Goal: Transaction & Acquisition: Purchase product/service

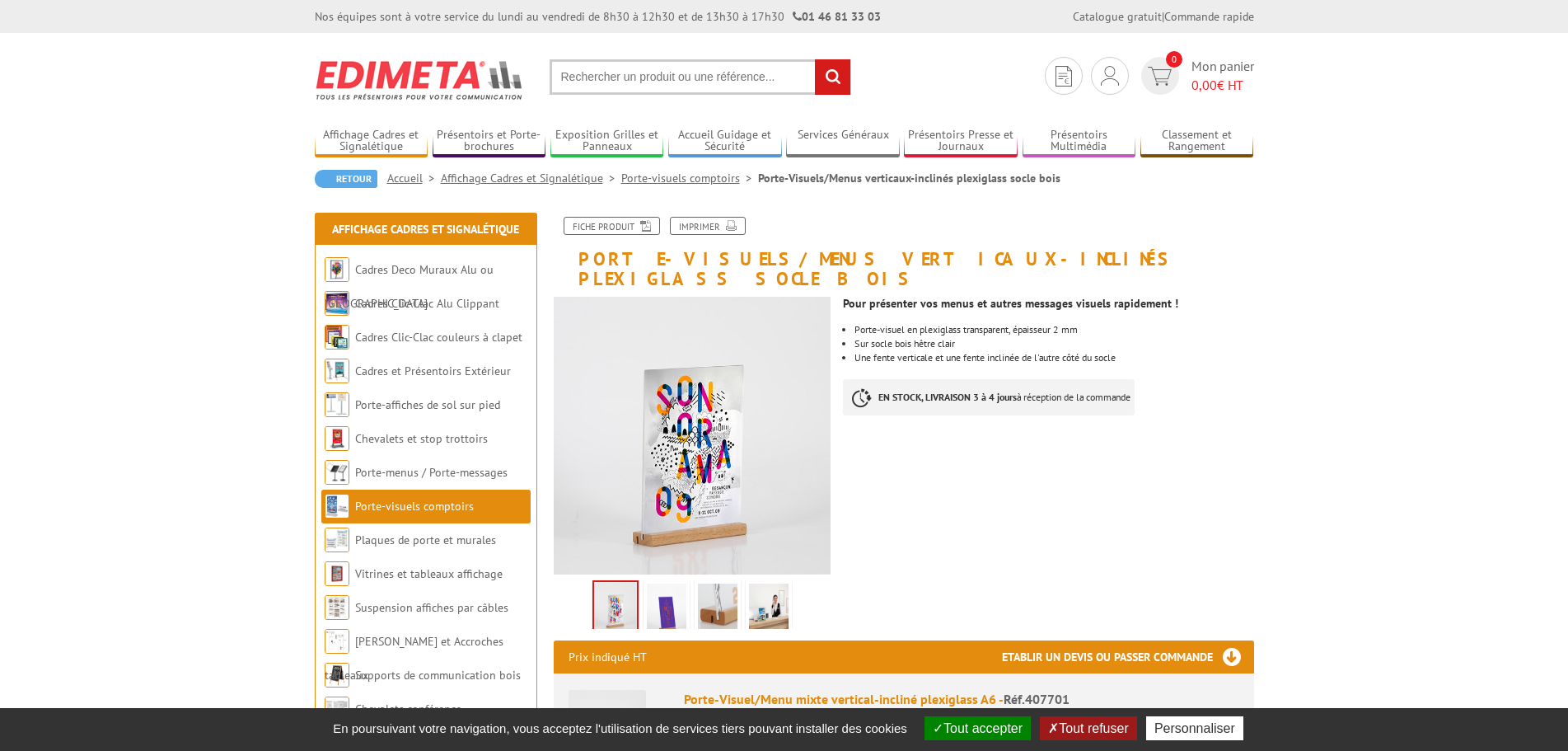
click at [704, 584] on img at bounding box center [718, 609] width 39 height 51
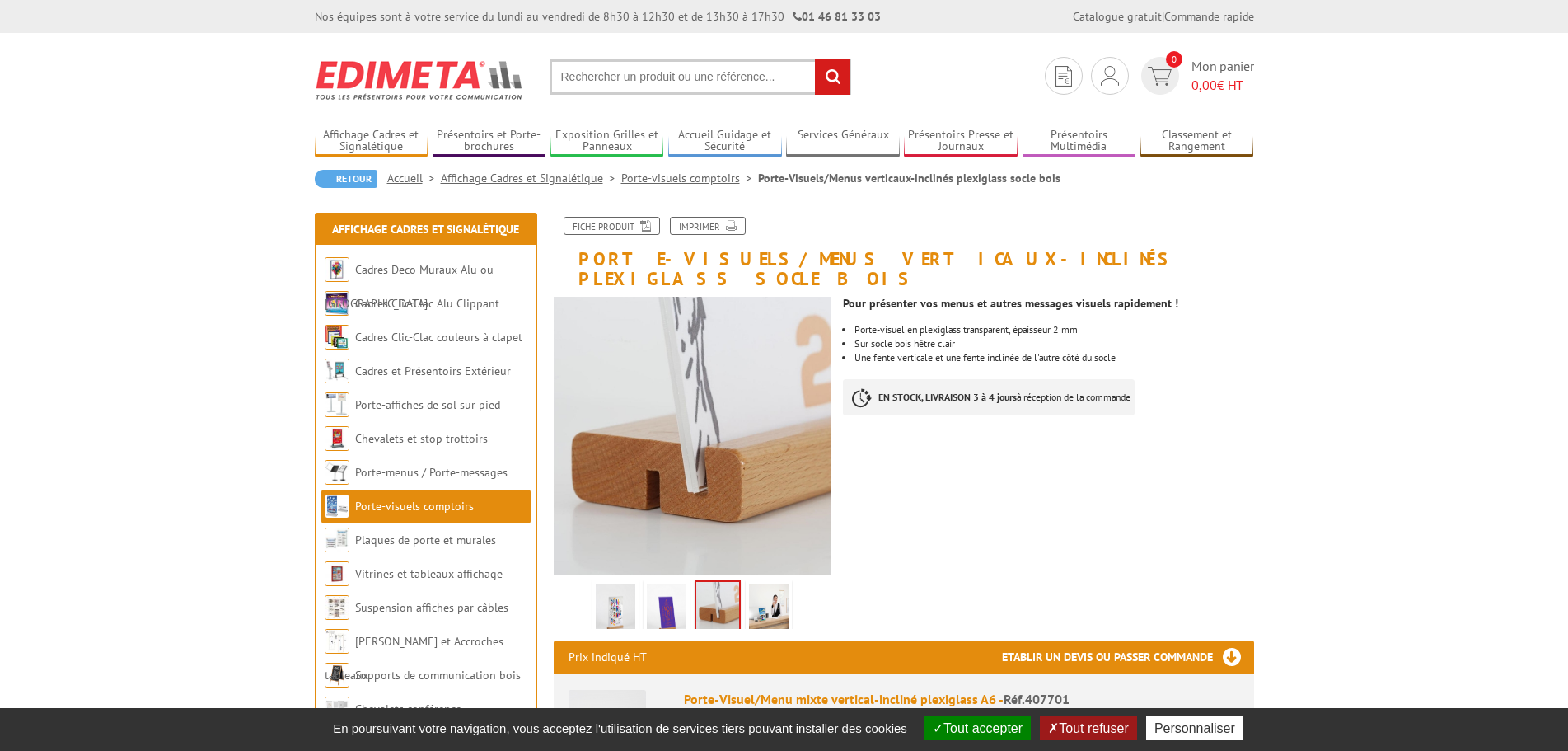
click at [756, 587] on img at bounding box center [768, 609] width 39 height 51
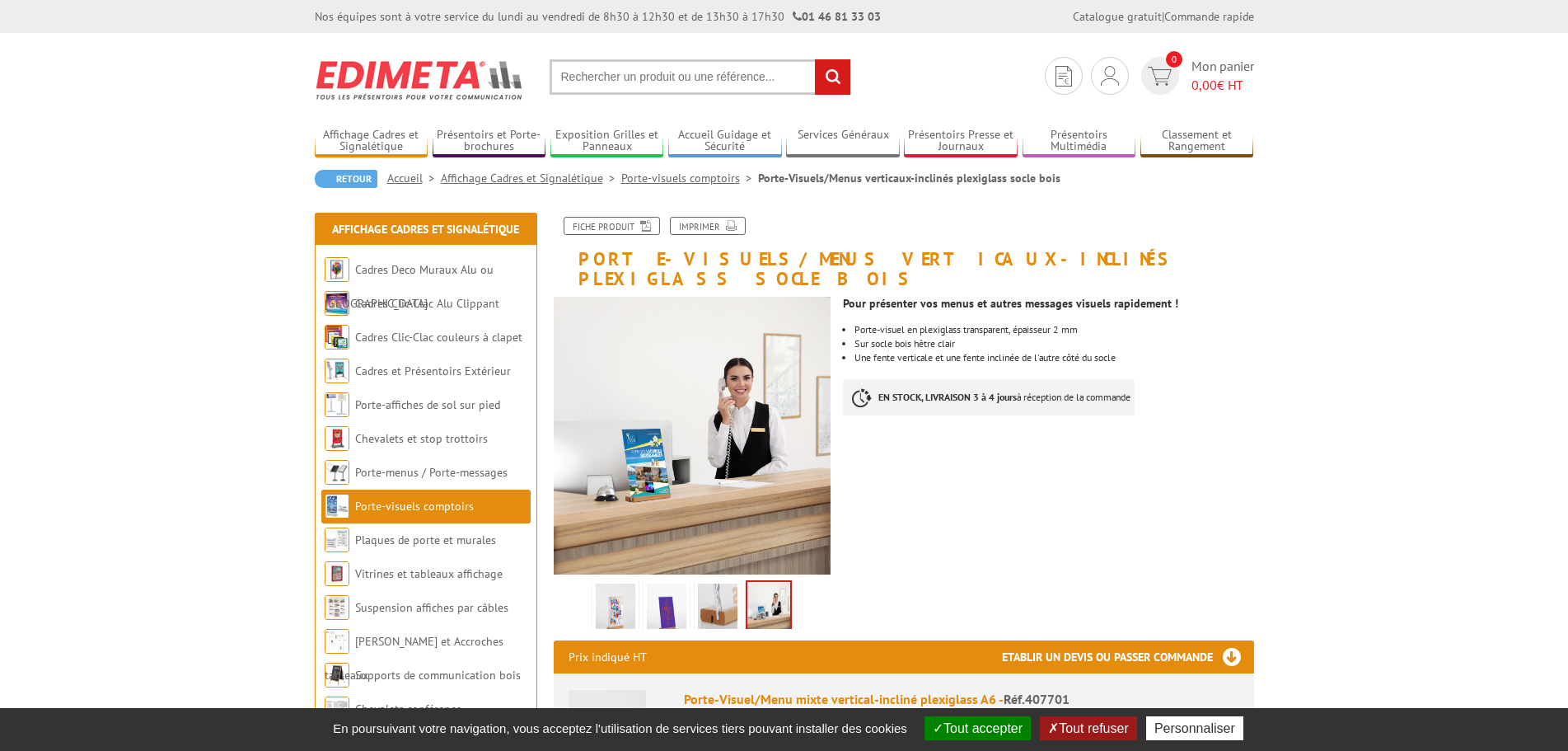
click at [724, 588] on img at bounding box center [718, 609] width 39 height 51
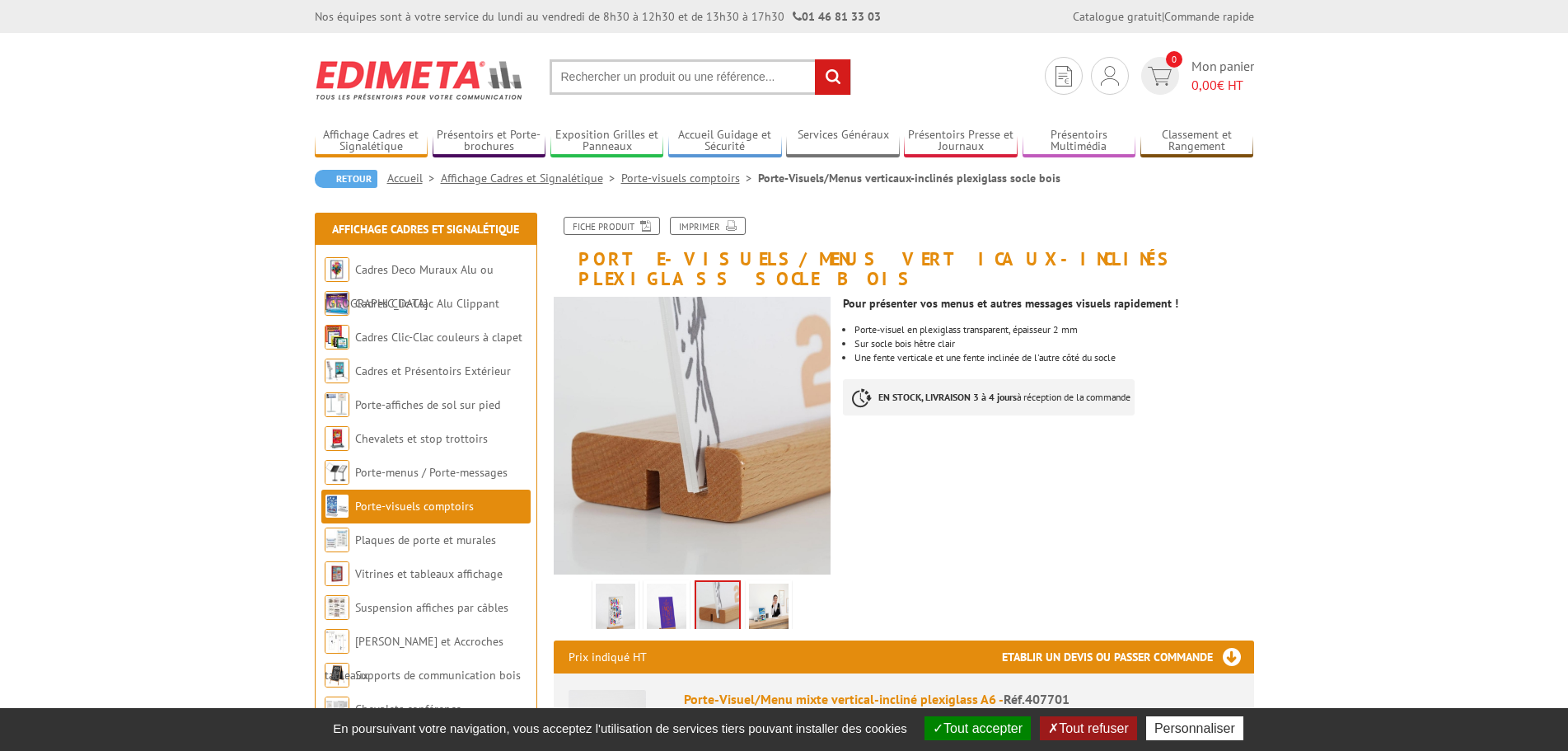
click at [663, 590] on img at bounding box center [667, 609] width 39 height 51
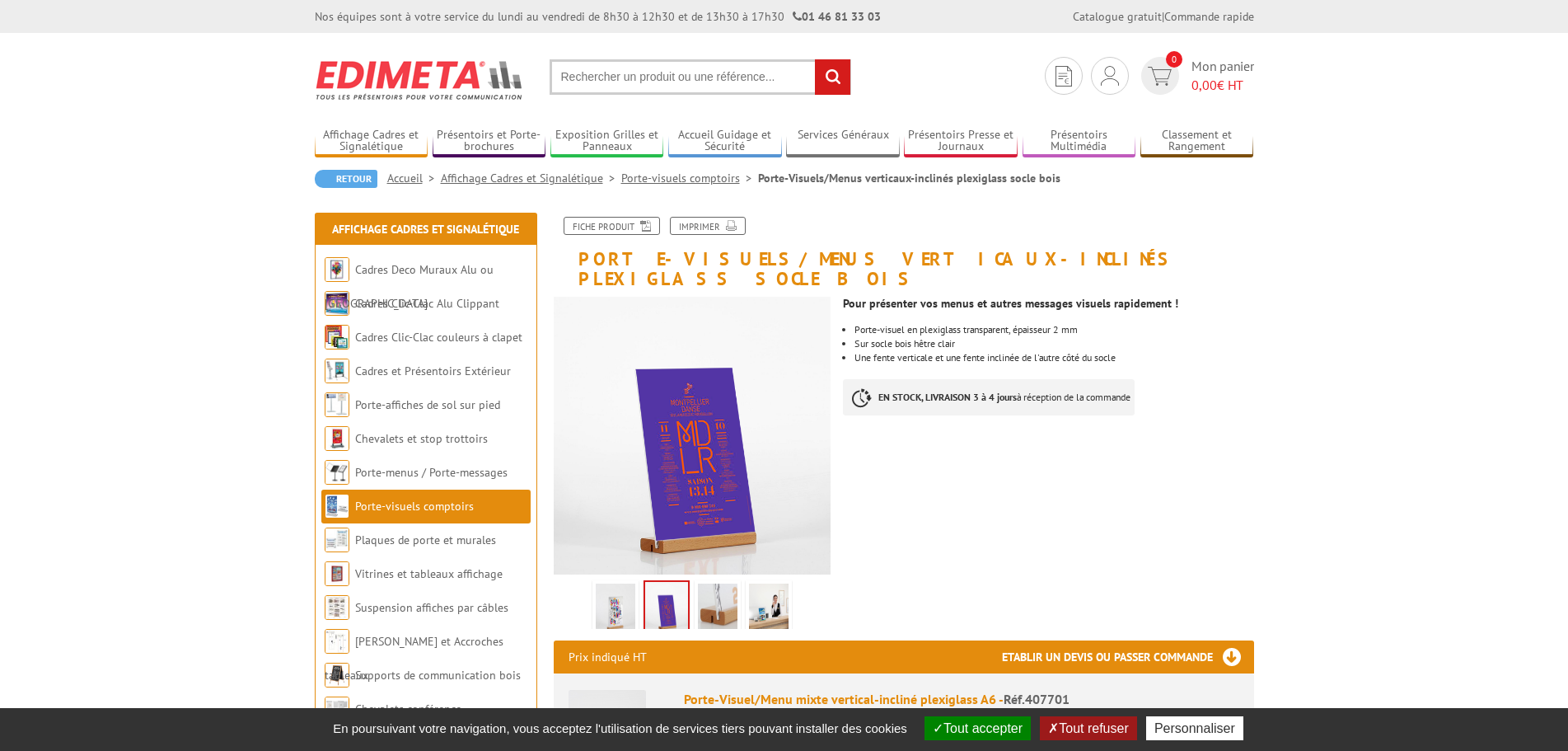
click at [629, 587] on img at bounding box center [615, 609] width 39 height 51
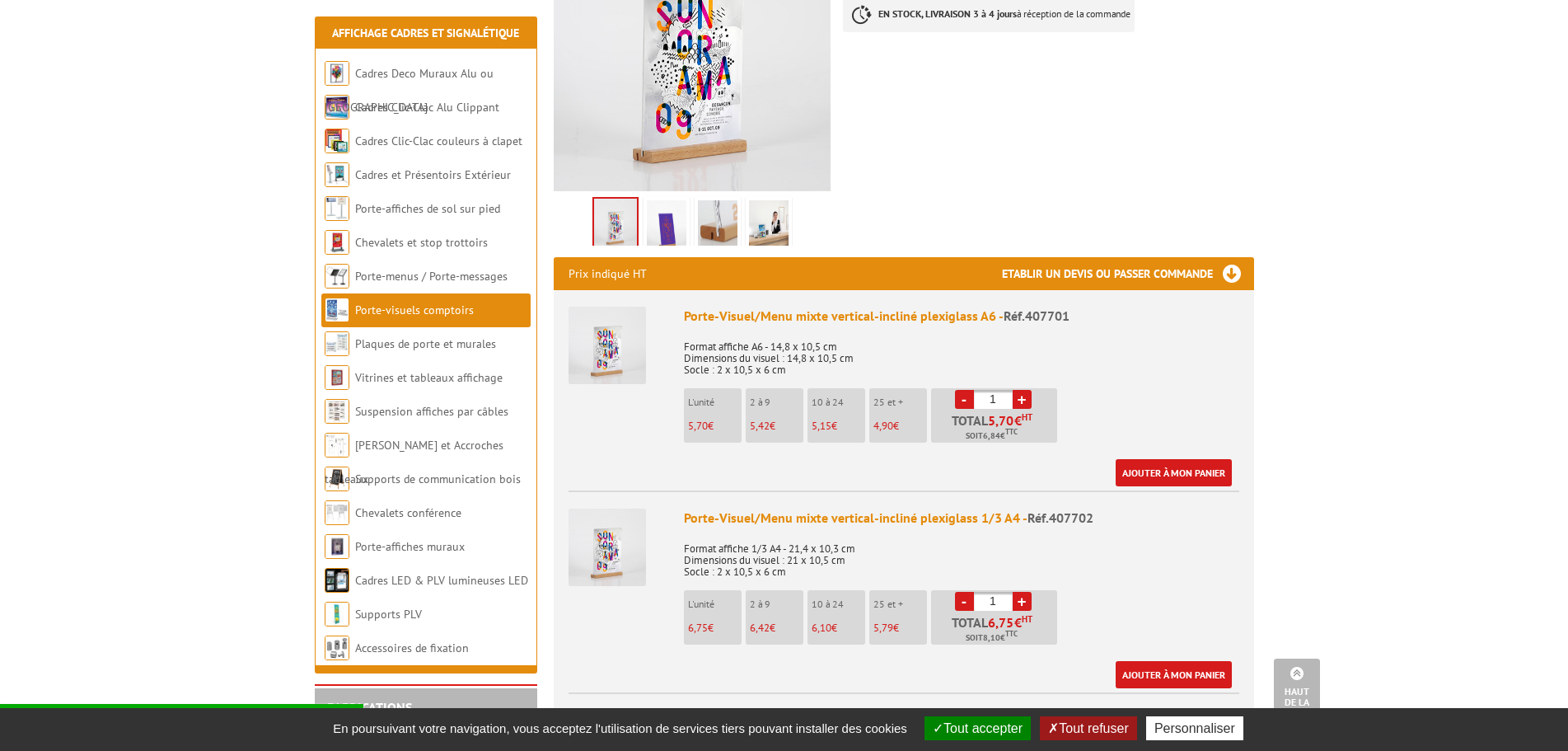
scroll to position [413, 0]
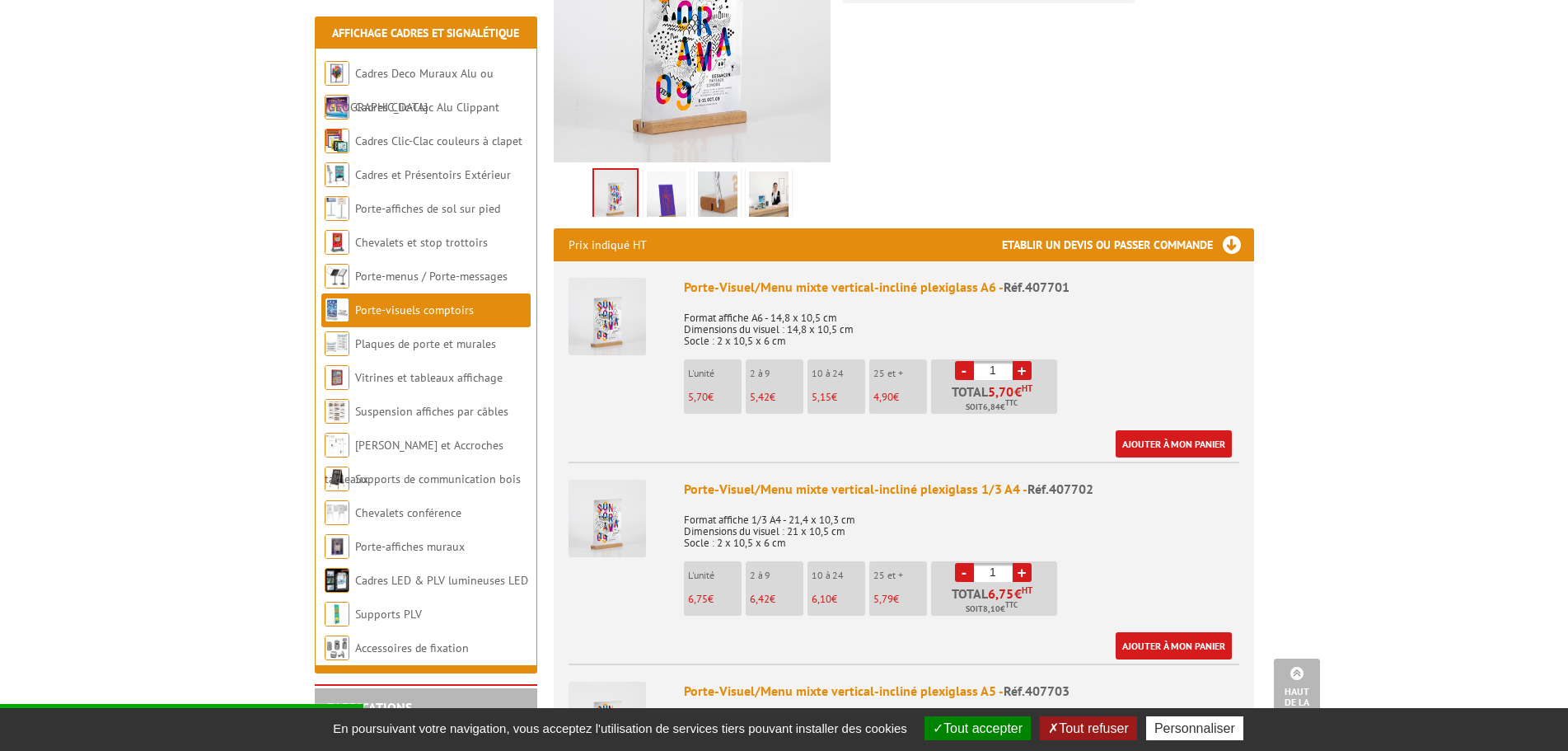
click at [1025, 361] on link "+" at bounding box center [1022, 370] width 19 height 19
click at [965, 361] on link "-" at bounding box center [964, 370] width 19 height 19
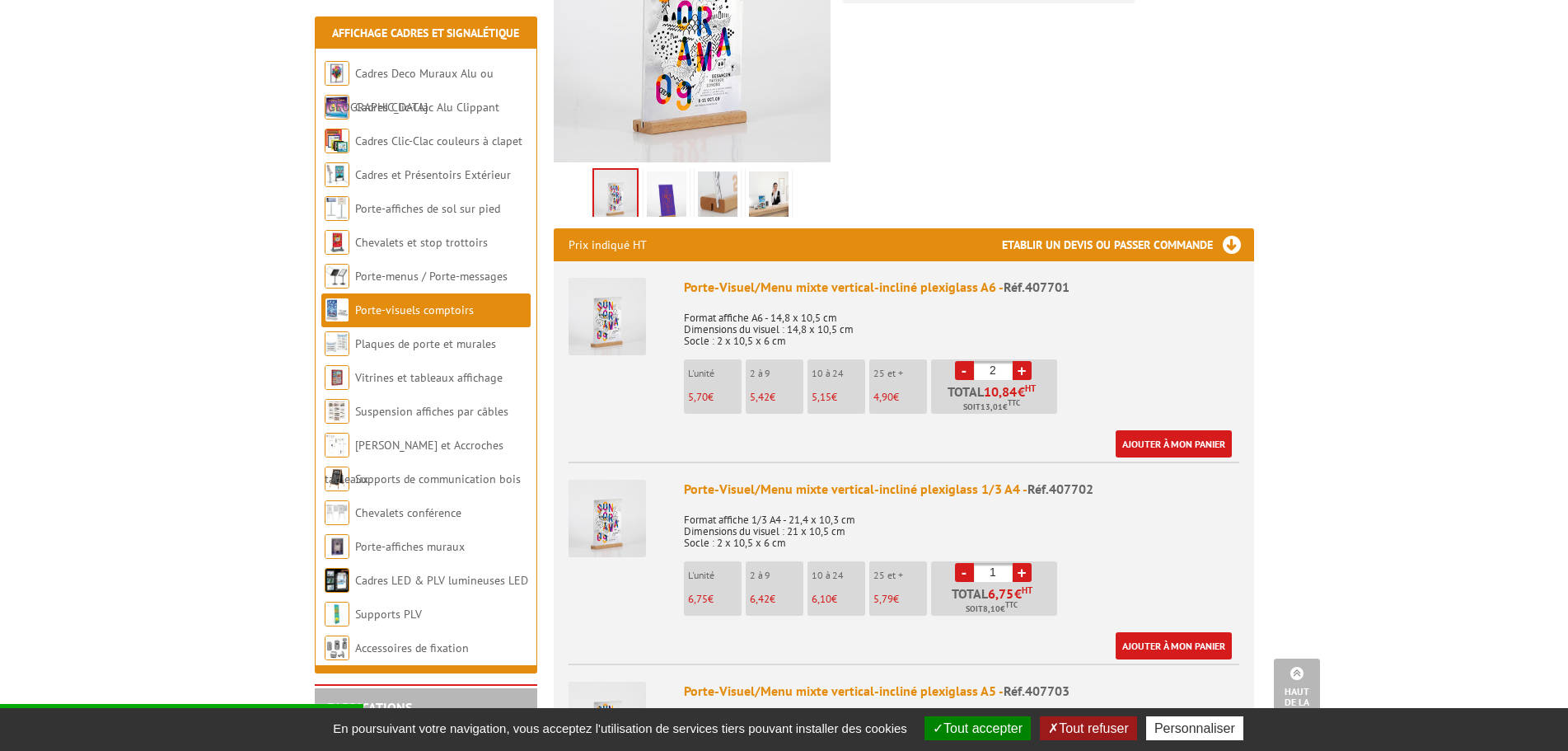
click at [965, 361] on link "-" at bounding box center [964, 370] width 19 height 19
type input "1"
click at [965, 361] on link "-" at bounding box center [964, 370] width 19 height 19
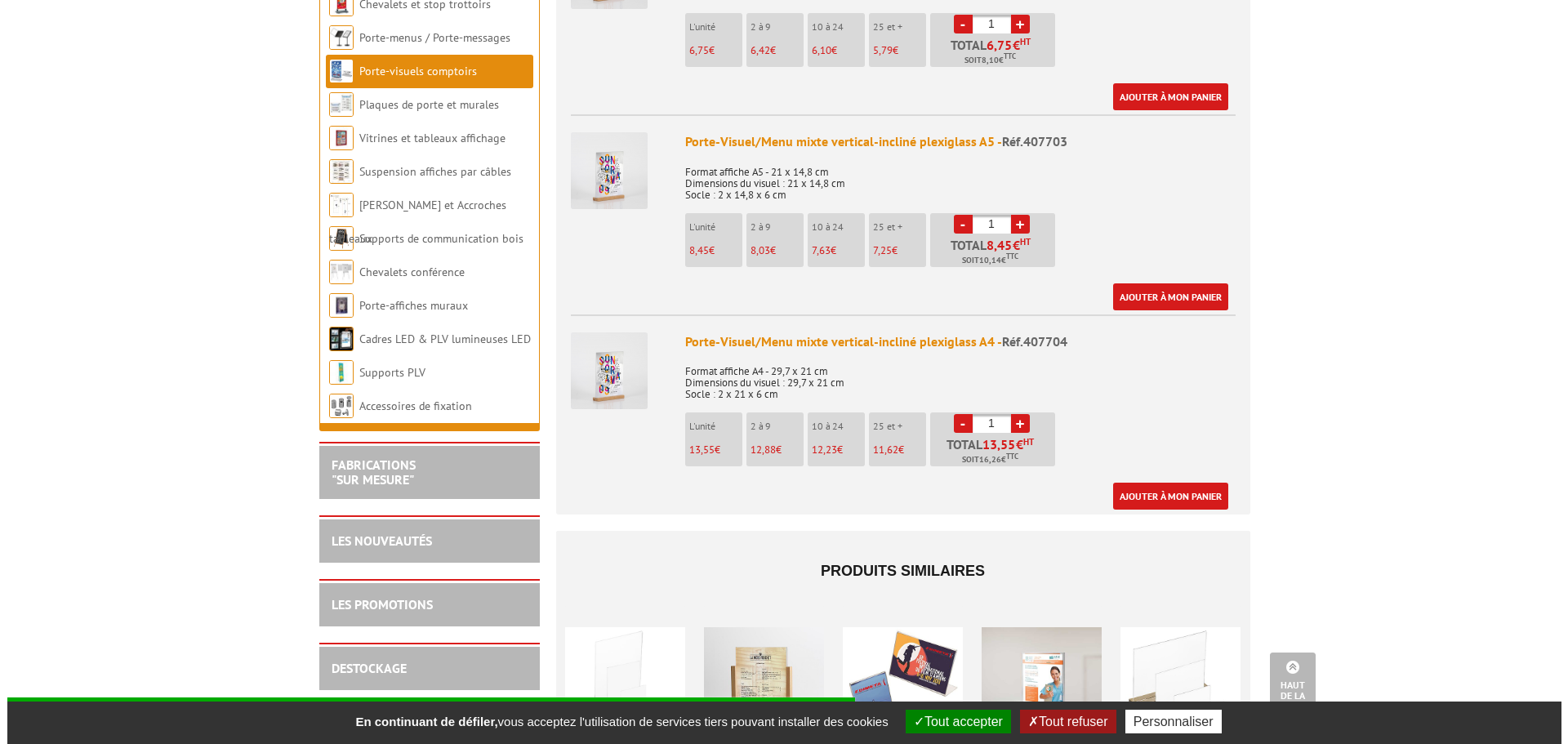
scroll to position [980, 0]
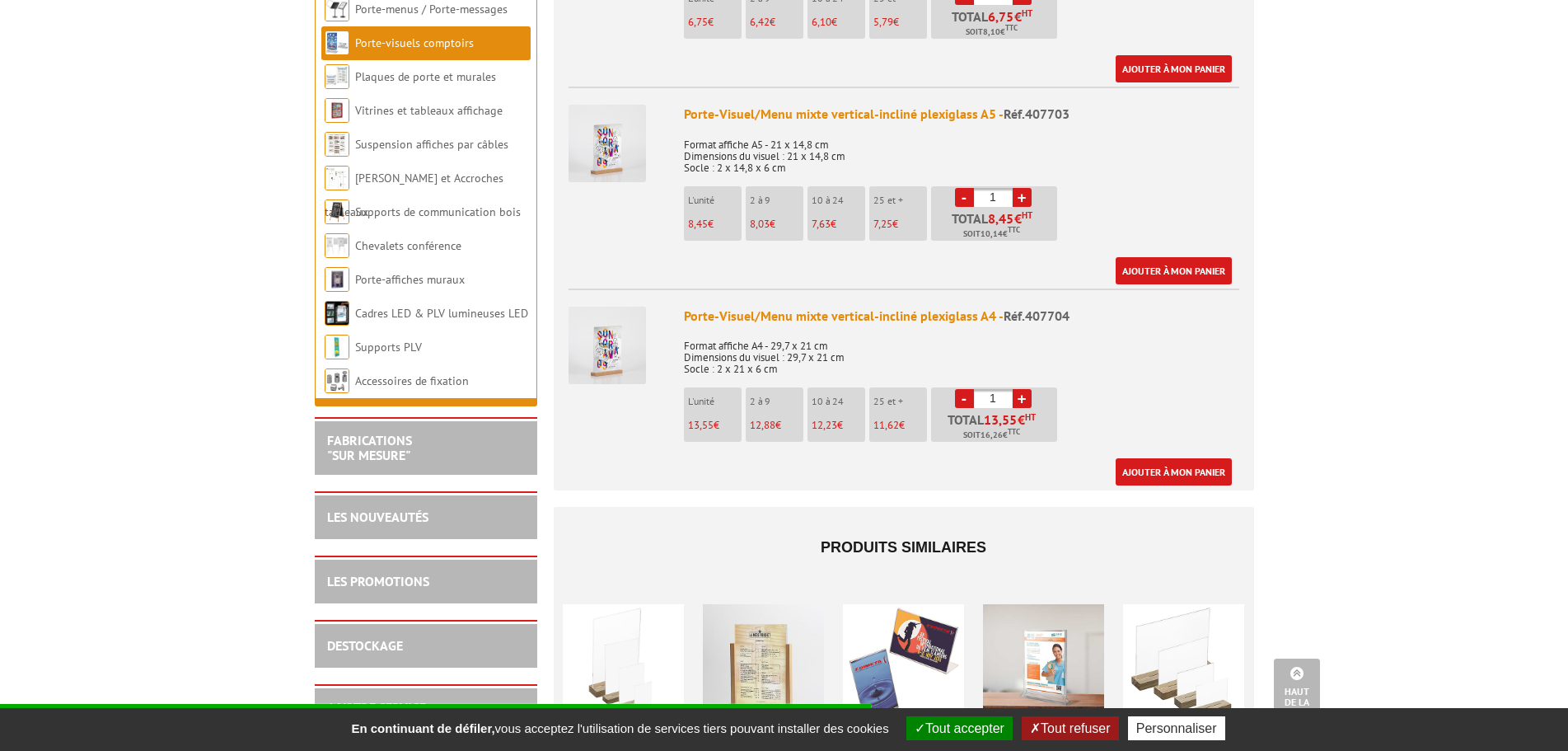
click at [1024, 389] on link "+" at bounding box center [1022, 398] width 19 height 19
type input "4"
click at [1147, 458] on link "Ajouter à mon panier" at bounding box center [1174, 471] width 116 height 27
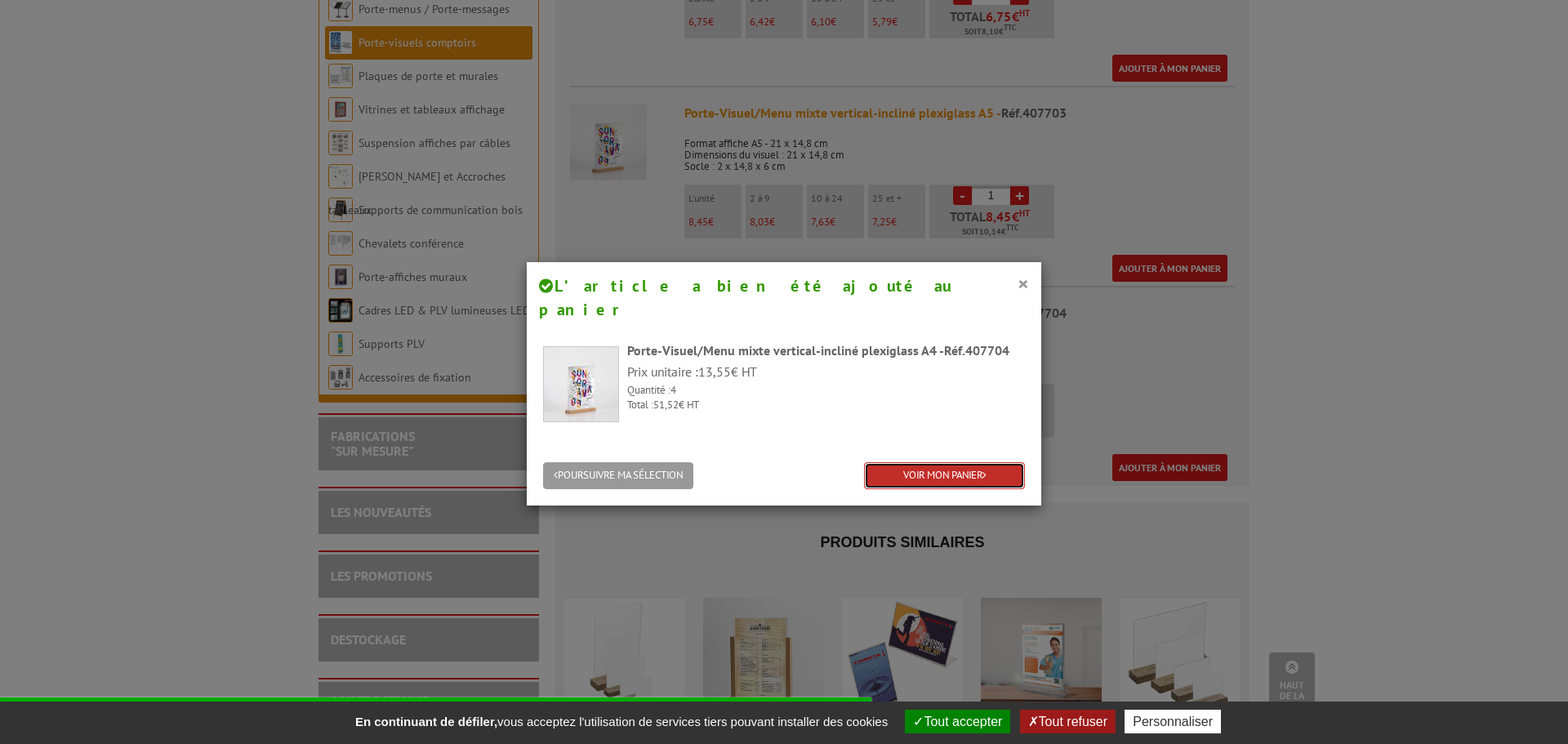
click at [932, 463] on link "VOIR MON PANIER" at bounding box center [945, 476] width 161 height 27
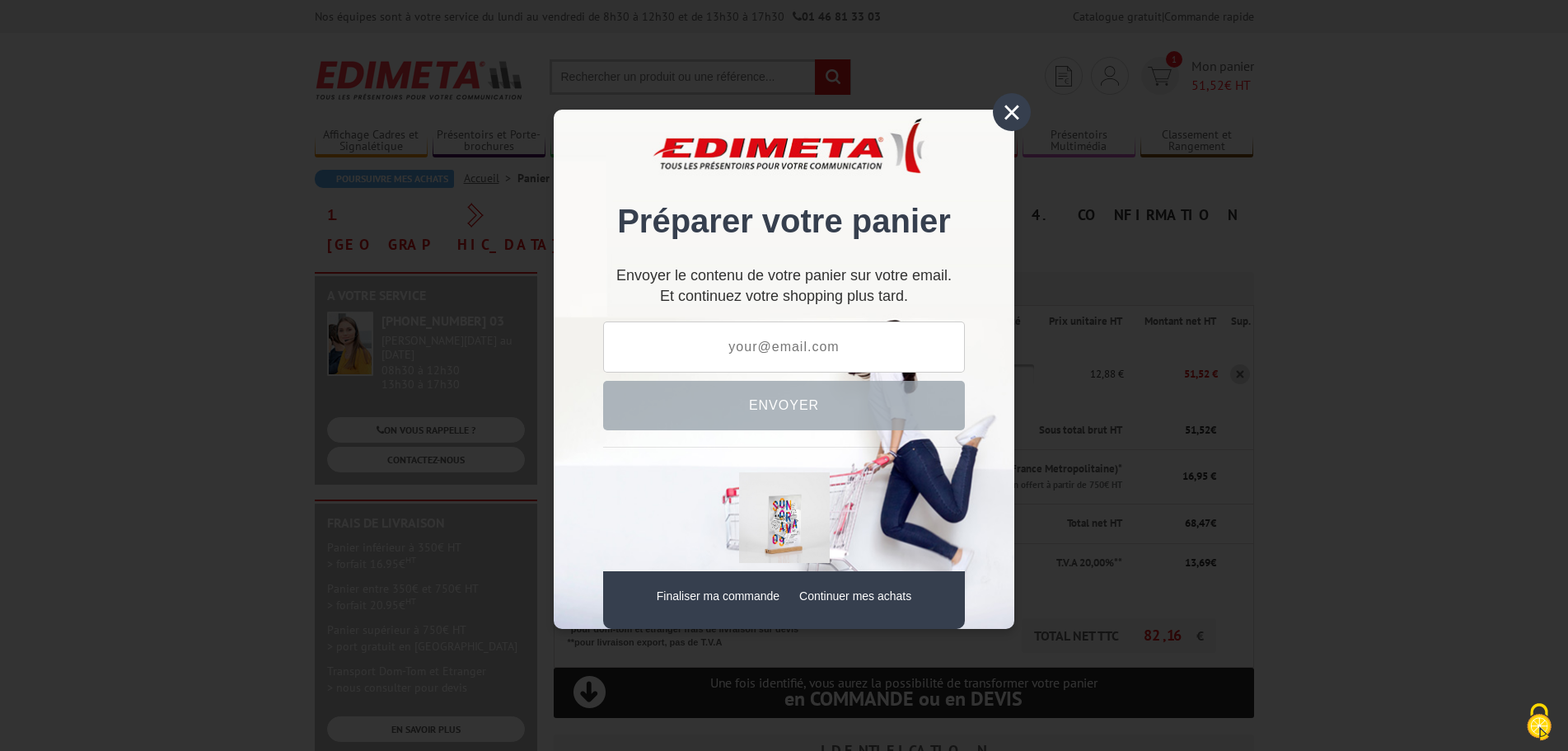
click at [1008, 112] on div "×" at bounding box center [1011, 112] width 37 height 38
